Goal: Task Accomplishment & Management: Manage account settings

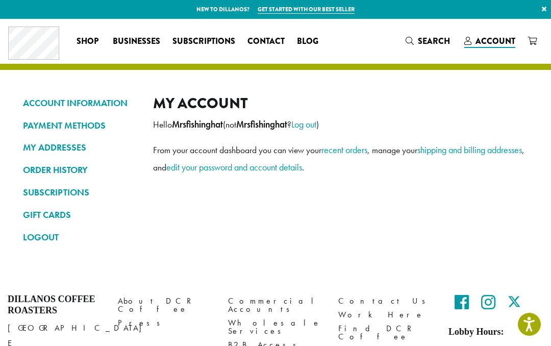
click at [60, 187] on link "SUBSCRIPTIONS" at bounding box center [80, 192] width 115 height 17
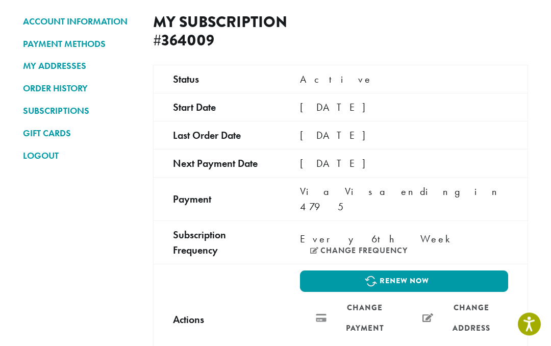
scroll to position [78, 0]
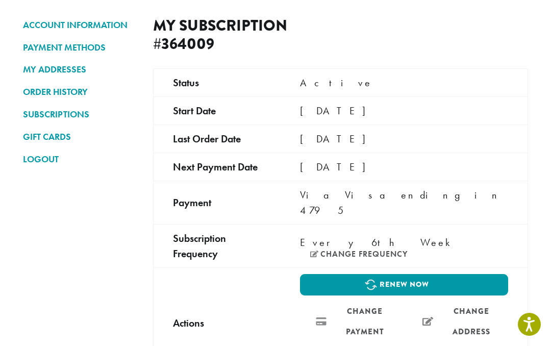
click at [68, 112] on link "SUBSCRIPTIONS" at bounding box center [80, 114] width 115 height 17
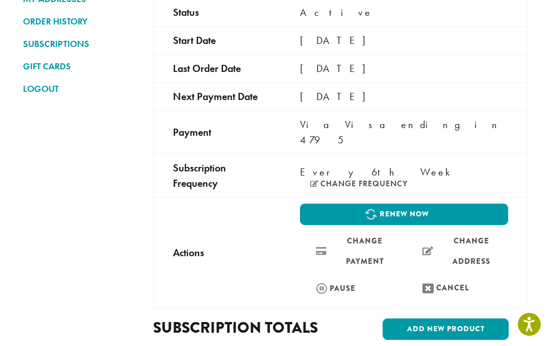
scroll to position [148, 0]
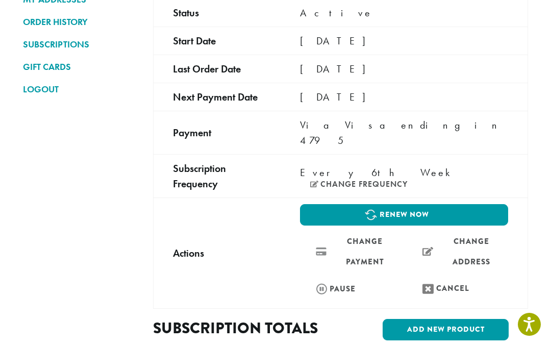
click at [42, 43] on link "SUBSCRIPTIONS" at bounding box center [80, 44] width 115 height 17
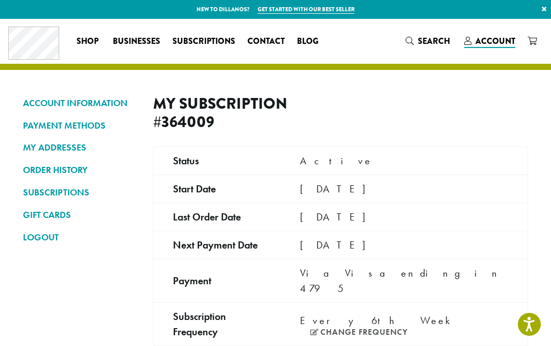
click at [206, 39] on span "Subscriptions" at bounding box center [203, 41] width 63 height 13
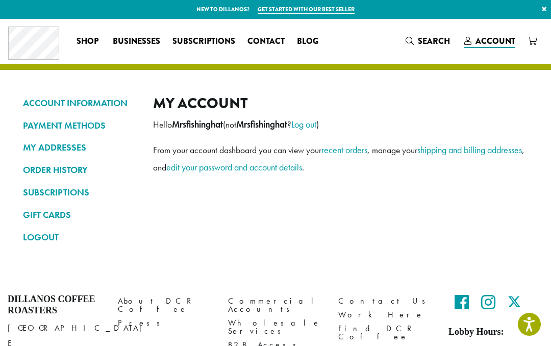
click at [501, 43] on span "Account" at bounding box center [495, 41] width 40 height 12
click at [302, 166] on link "edit your password and account details" at bounding box center [234, 167] width 136 height 12
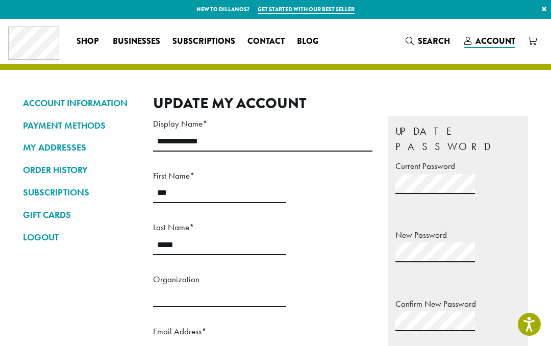
click at [54, 191] on link "SUBSCRIPTIONS" at bounding box center [80, 192] width 115 height 17
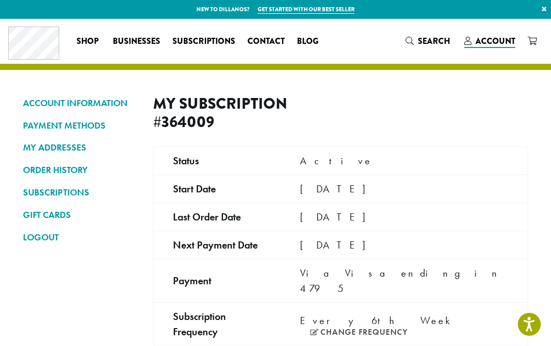
click at [47, 185] on link "SUBSCRIPTIONS" at bounding box center [80, 192] width 115 height 17
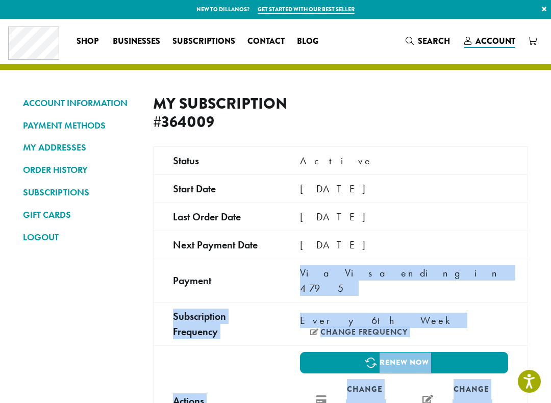
click at [495, 236] on td "October 20, 2025" at bounding box center [404, 245] width 247 height 28
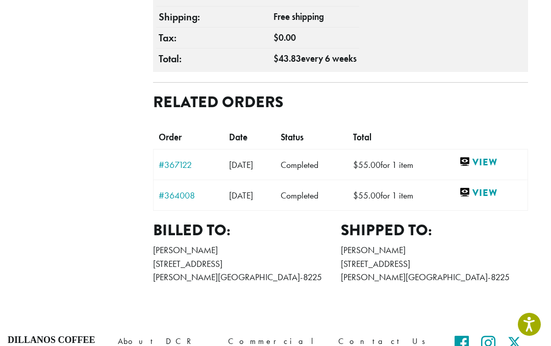
scroll to position [638, 0]
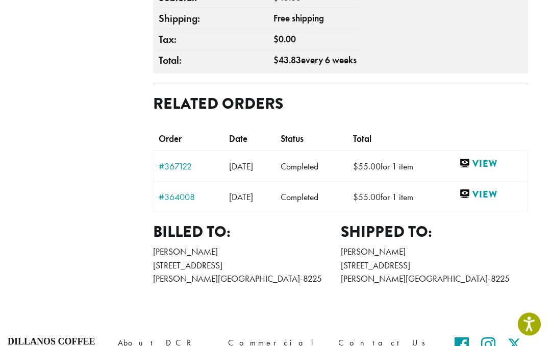
scroll to position [632, 0]
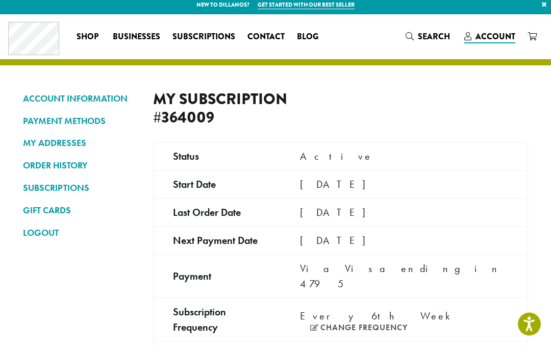
scroll to position [0, 0]
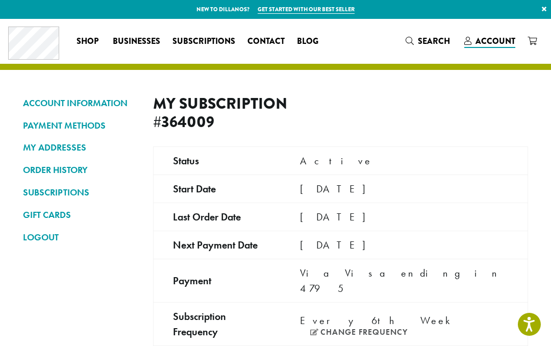
click at [60, 99] on link "ACCOUNT INFORMATION" at bounding box center [80, 102] width 115 height 17
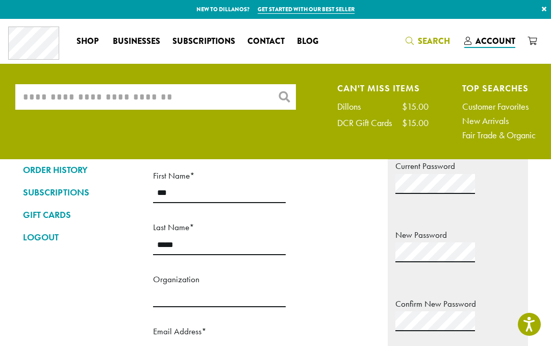
click at [43, 93] on input "What are you searching for?" at bounding box center [155, 97] width 281 height 26
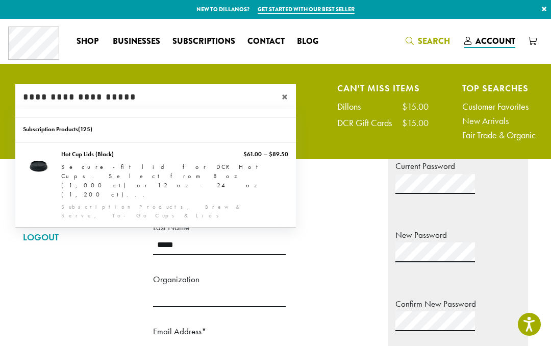
type input "**********"
click at [288, 91] on span "×" at bounding box center [289, 97] width 14 height 12
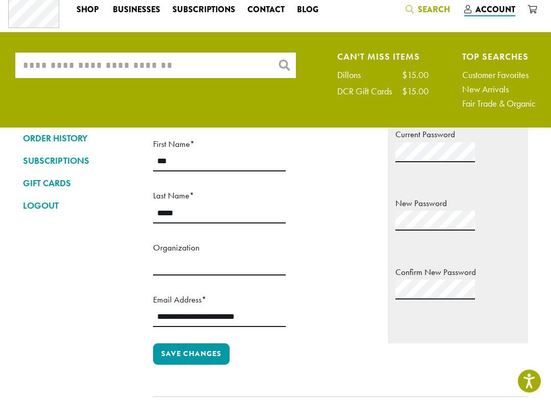
scroll to position [32, 0]
click at [38, 162] on link "SUBSCRIPTIONS" at bounding box center [80, 160] width 115 height 17
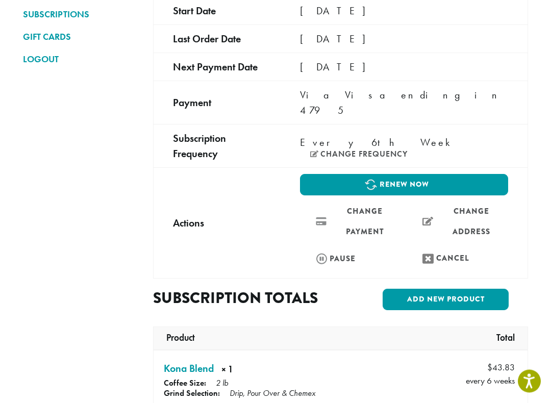
scroll to position [179, 0]
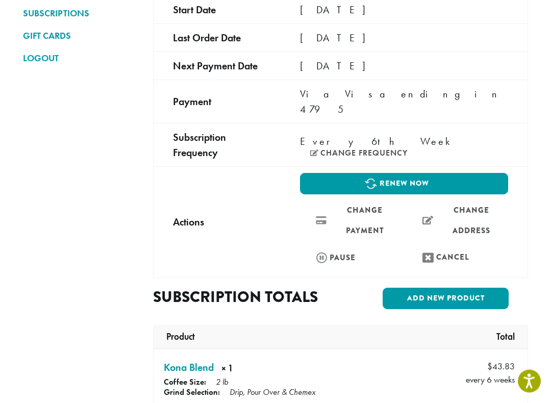
click at [429, 247] on link "Cancel" at bounding box center [458, 258] width 102 height 22
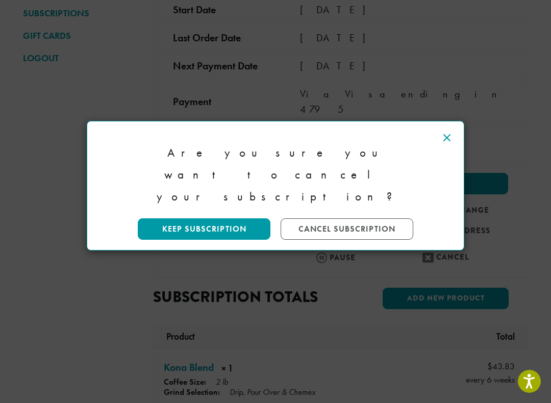
click at [381, 218] on link "Cancel Subscription" at bounding box center [347, 228] width 133 height 21
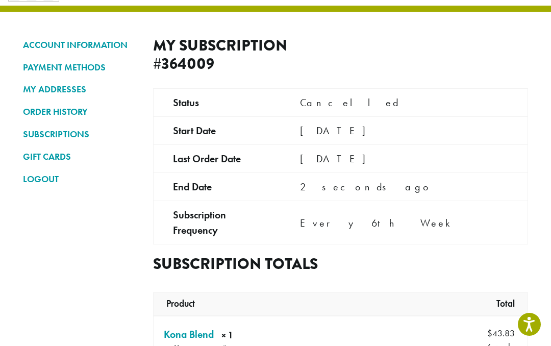
scroll to position [58, 0]
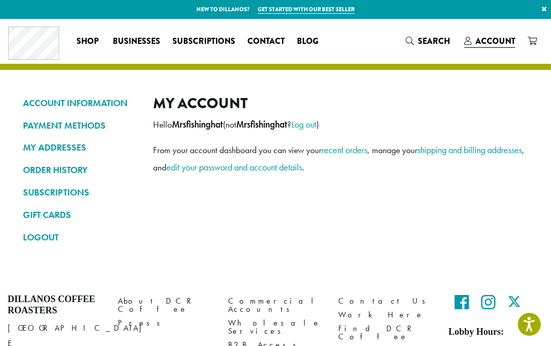
click at [55, 186] on link "SUBSCRIPTIONS" at bounding box center [80, 192] width 115 height 17
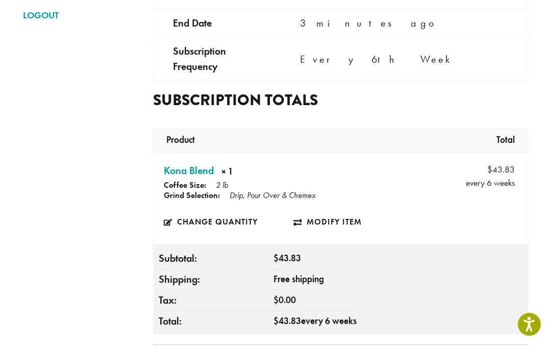
scroll to position [221, 0]
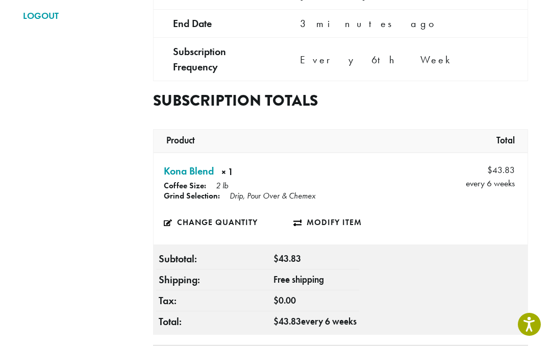
click at [543, 110] on div "**********" at bounding box center [275, 189] width 551 height 784
click at [520, 65] on td "**********" at bounding box center [404, 58] width 247 height 43
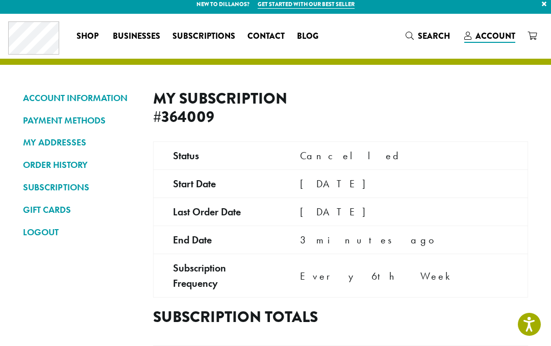
scroll to position [0, 0]
